Goal: Information Seeking & Learning: Understand process/instructions

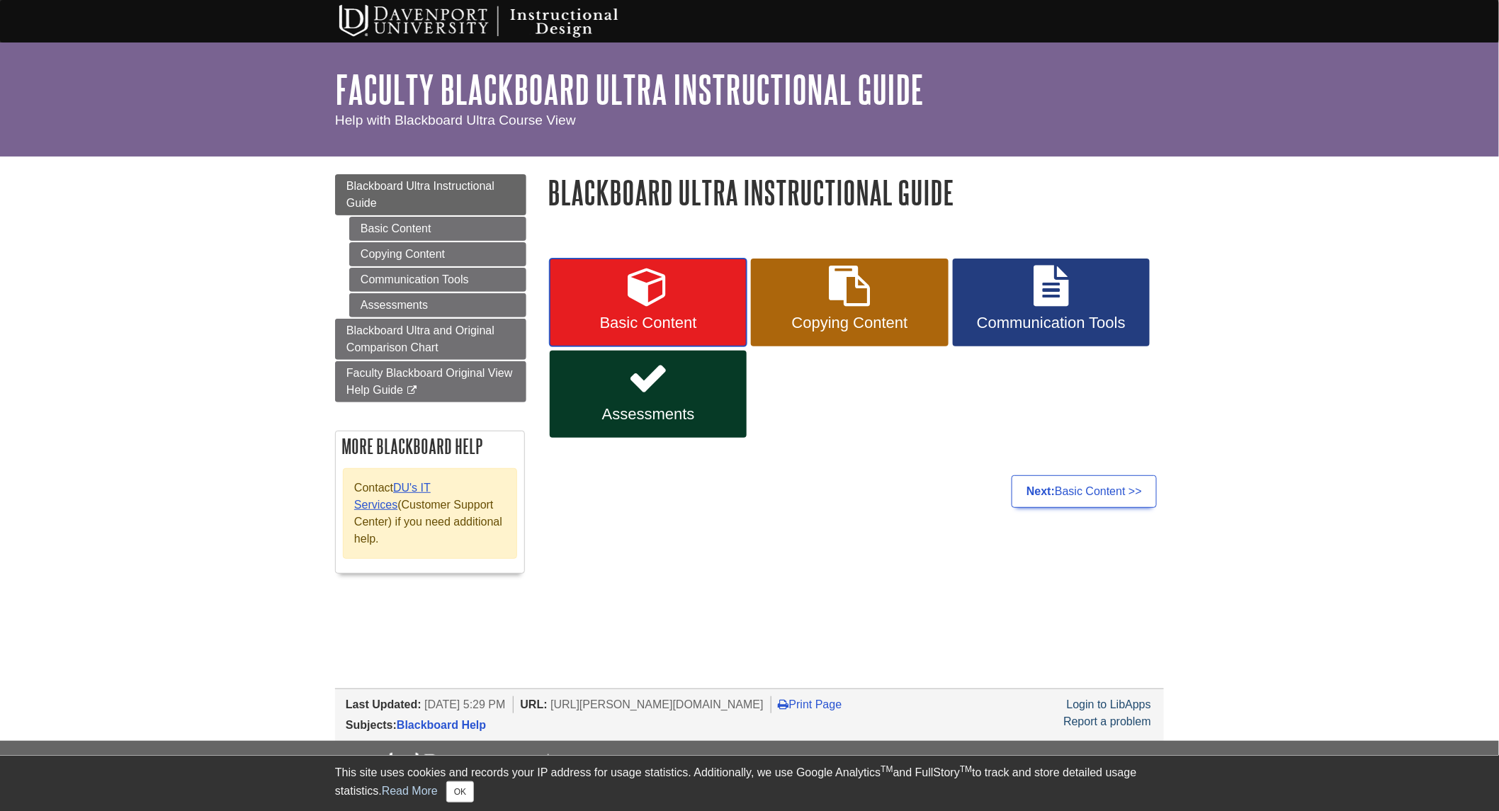
click at [647, 283] on icon at bounding box center [647, 286] width 41 height 41
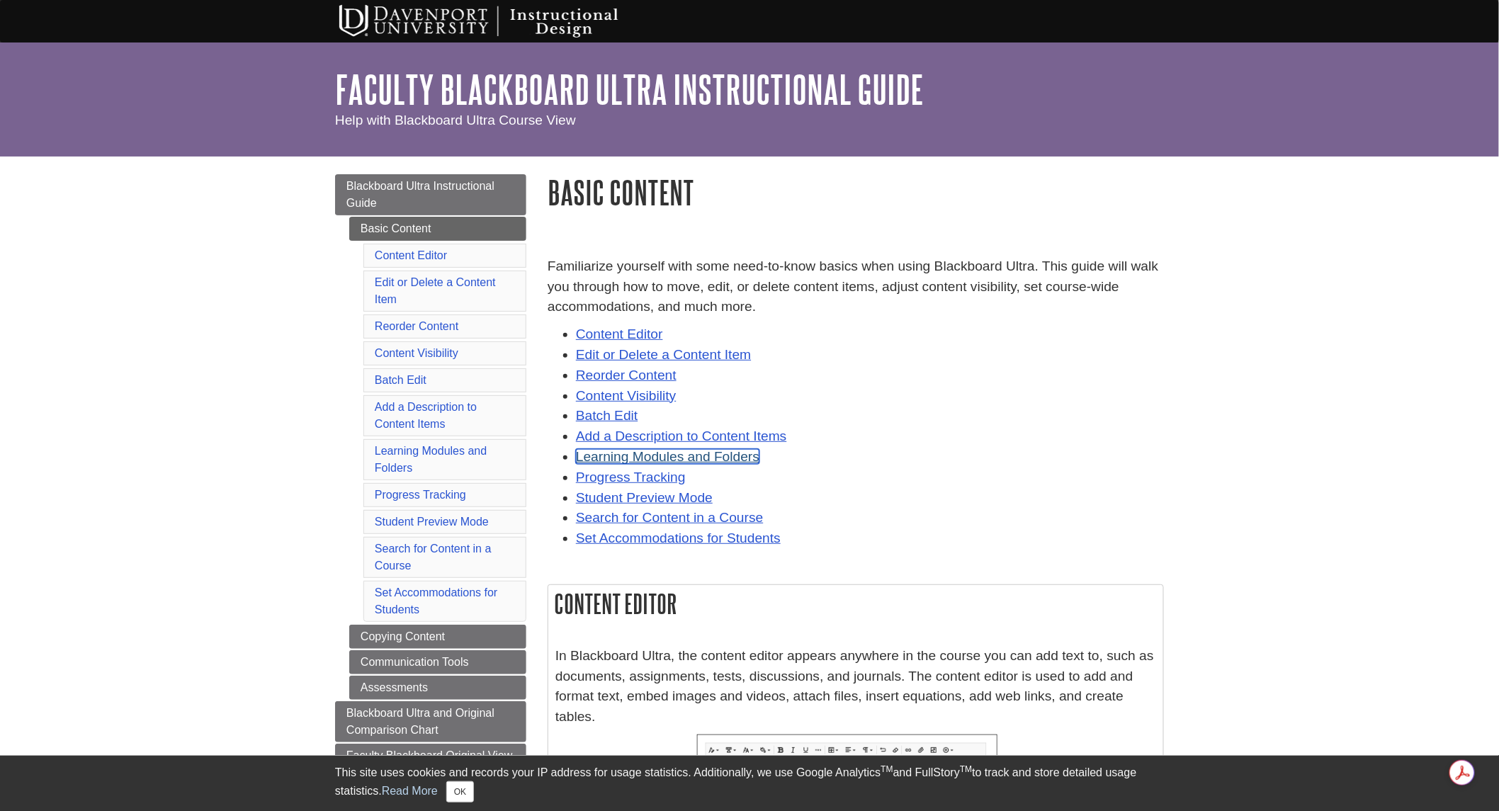
click at [646, 455] on link "Learning Modules and Folders" at bounding box center [667, 456] width 183 height 15
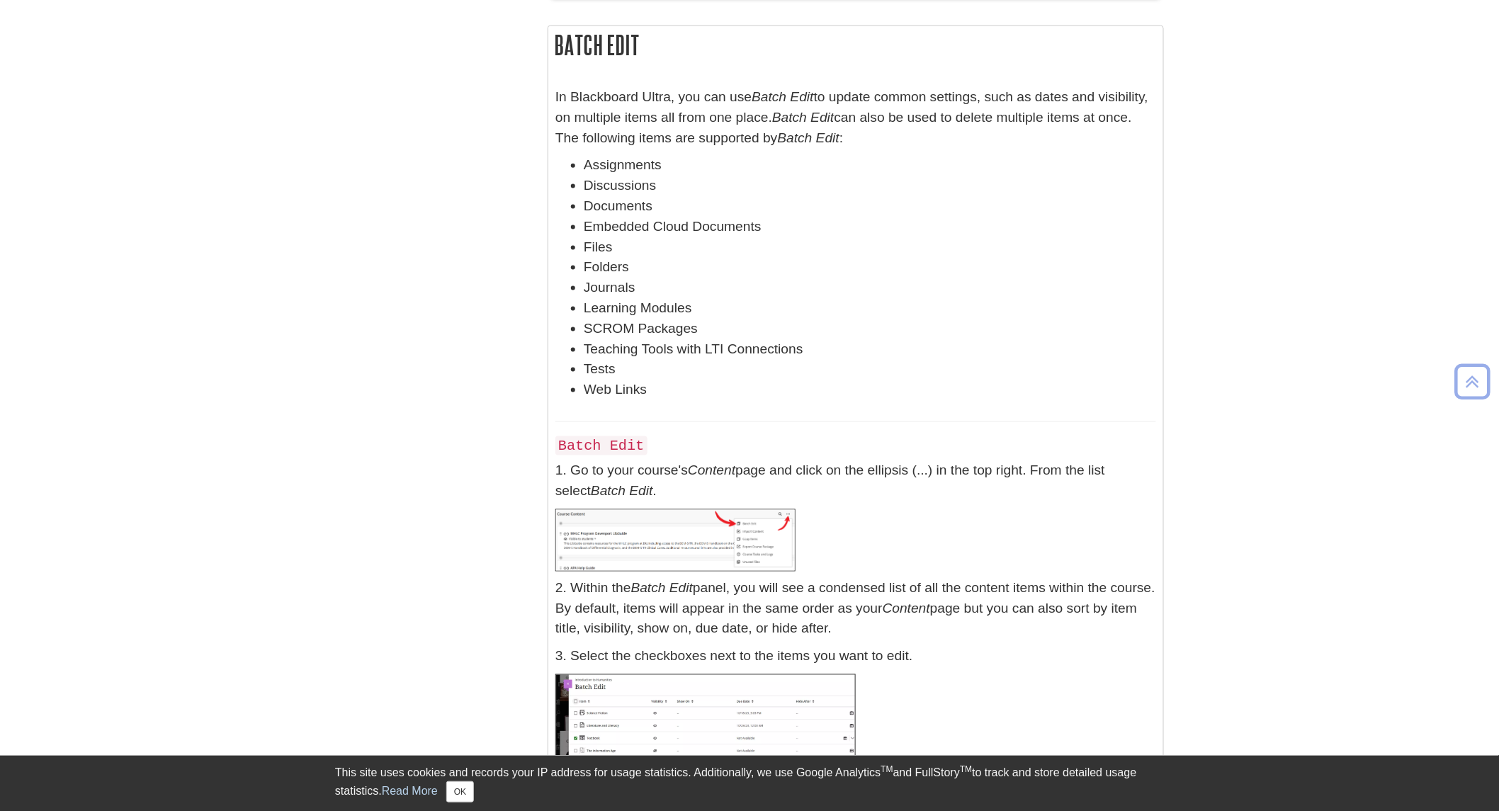
scroll to position [10535, 0]
